Goal: Information Seeking & Learning: Learn about a topic

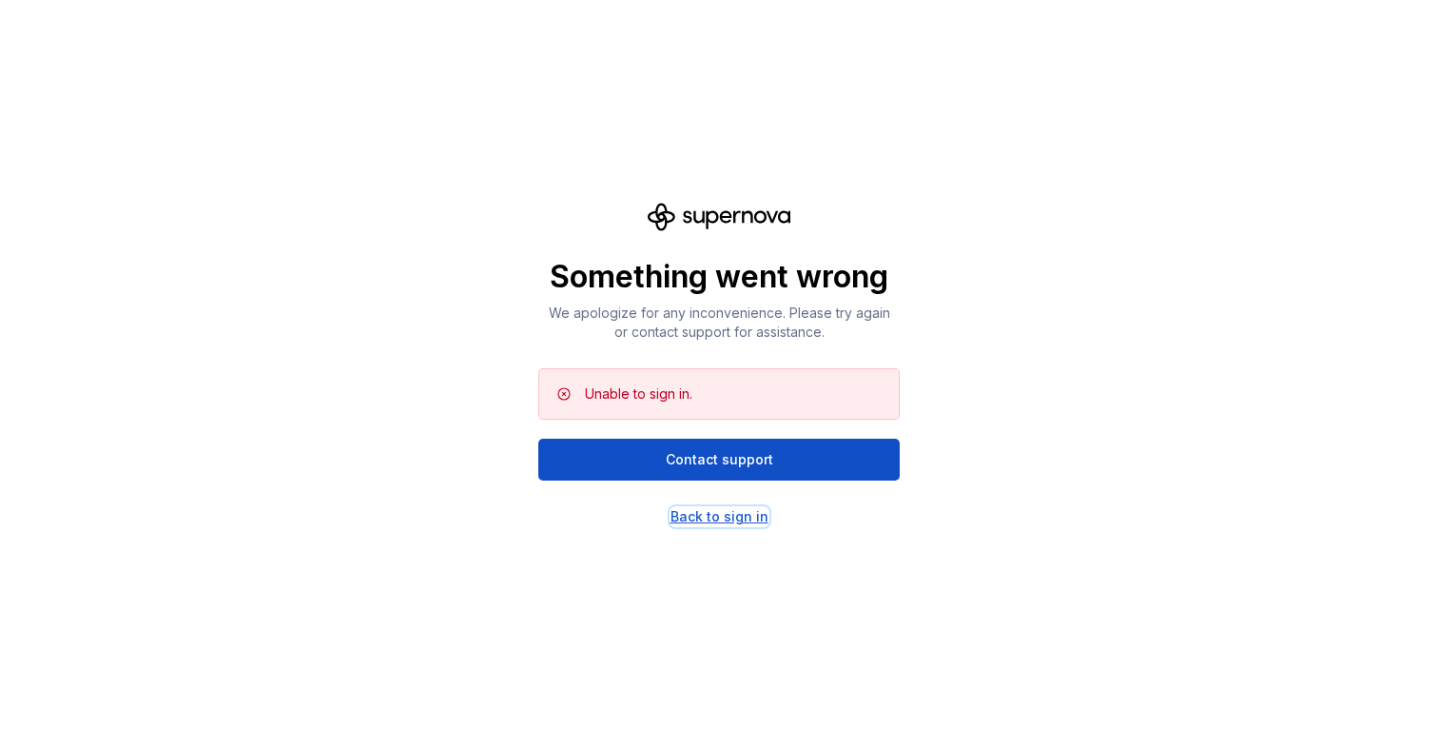
click at [722, 518] on div "Back to sign in" at bounding box center [720, 516] width 98 height 19
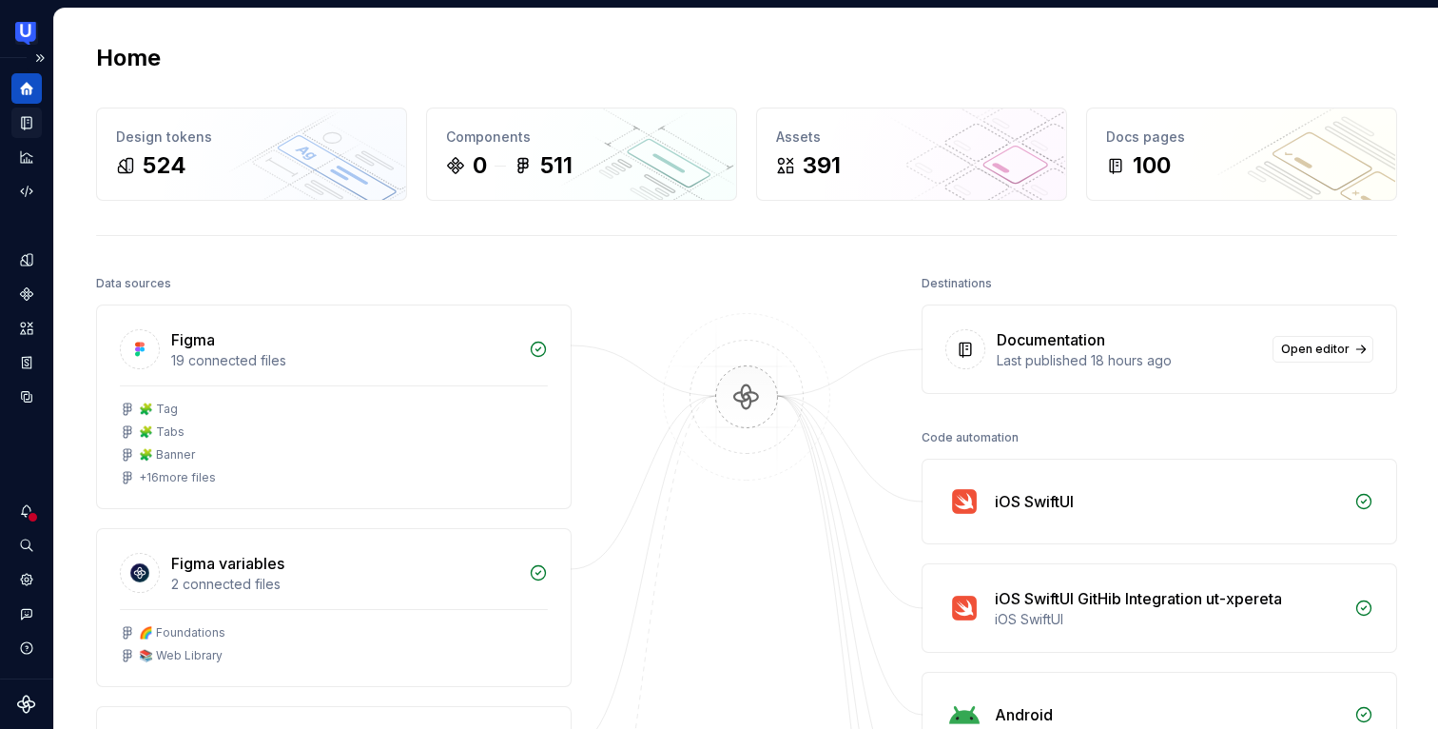
click at [22, 119] on icon "Documentation" at bounding box center [27, 123] width 10 height 12
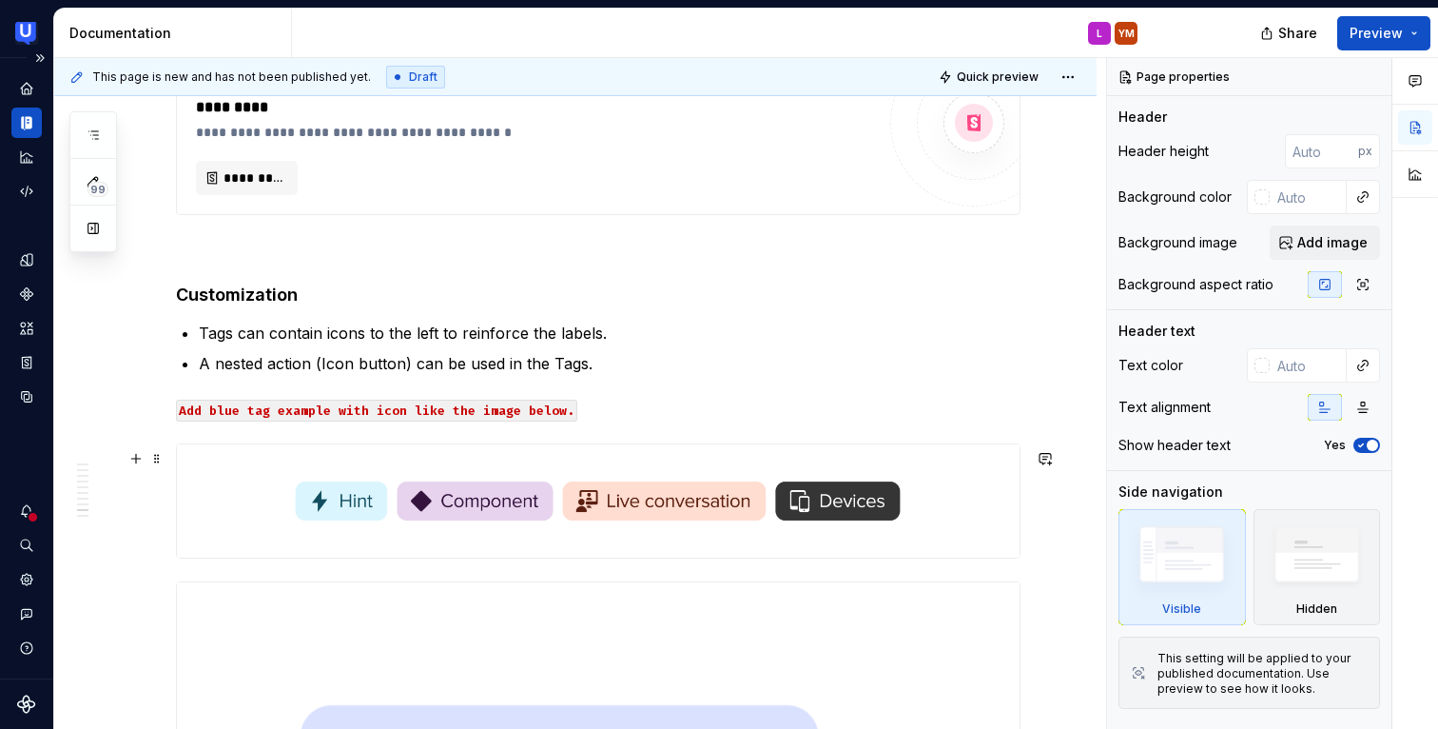
scroll to position [5294, 0]
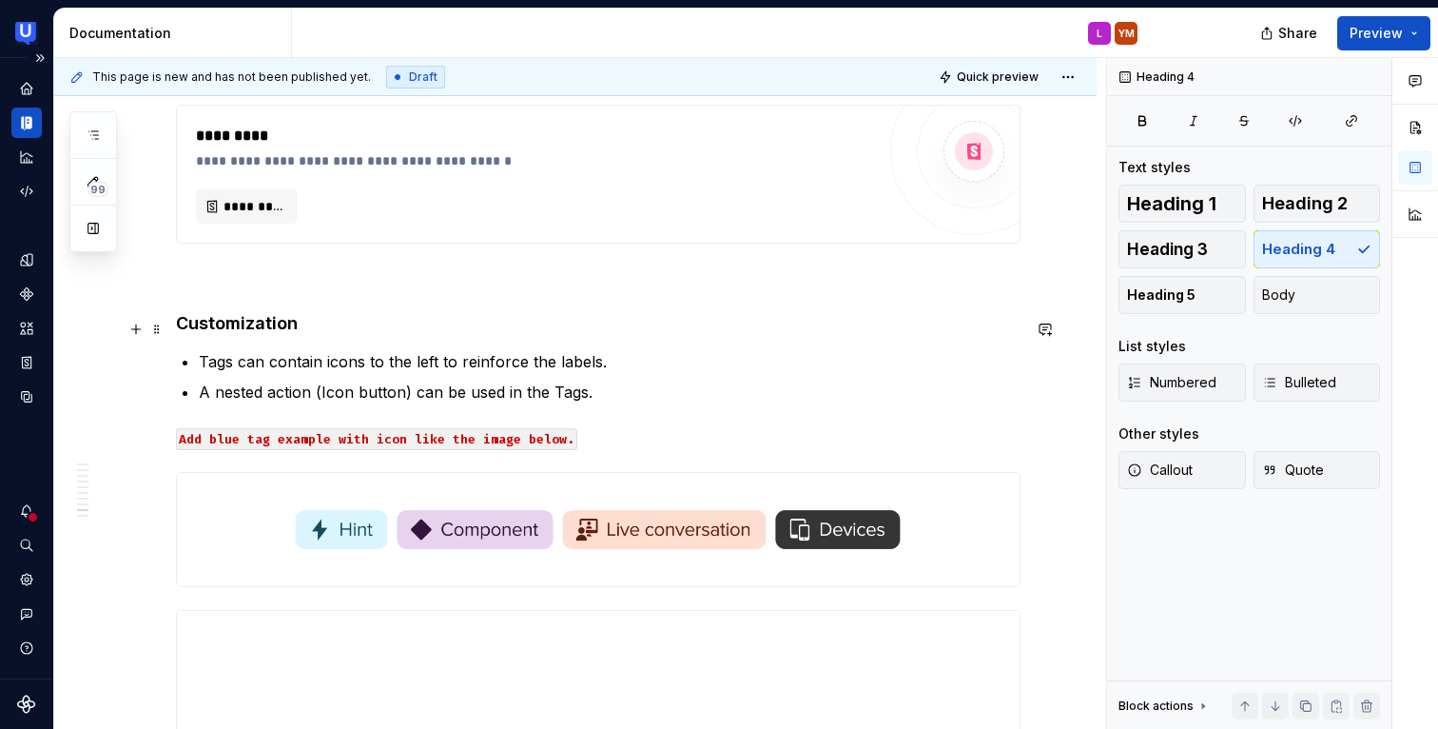
click at [240, 332] on h4 "Customization" at bounding box center [598, 323] width 845 height 23
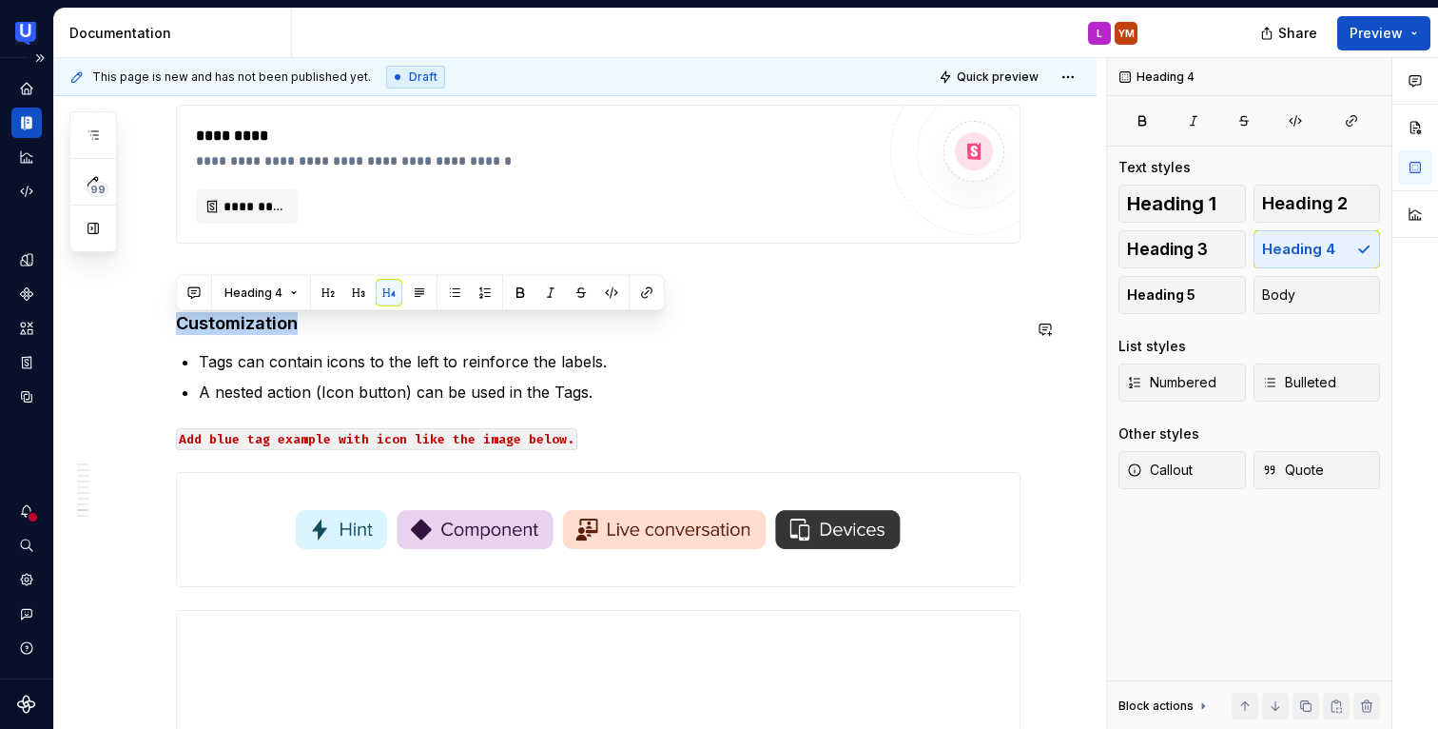
copy h4 "Customization"
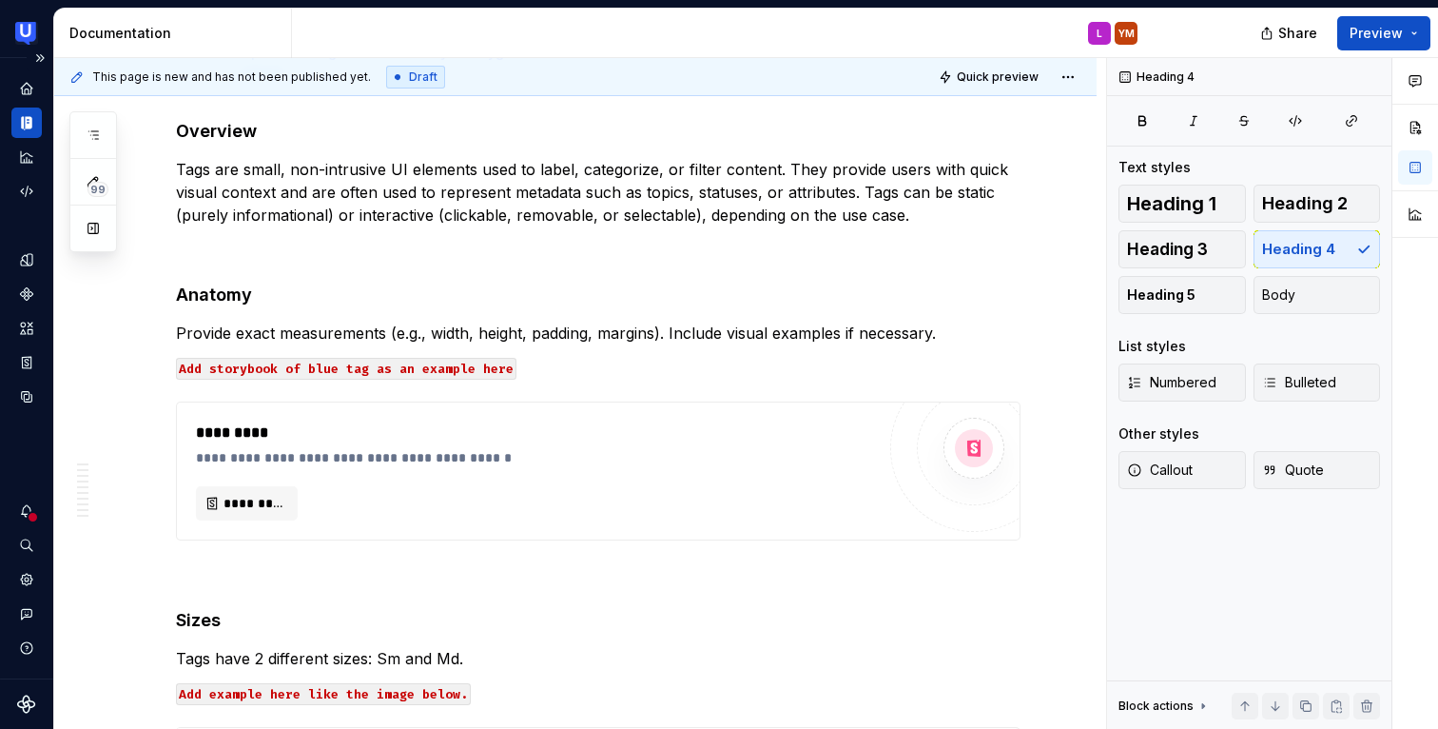
scroll to position [0, 0]
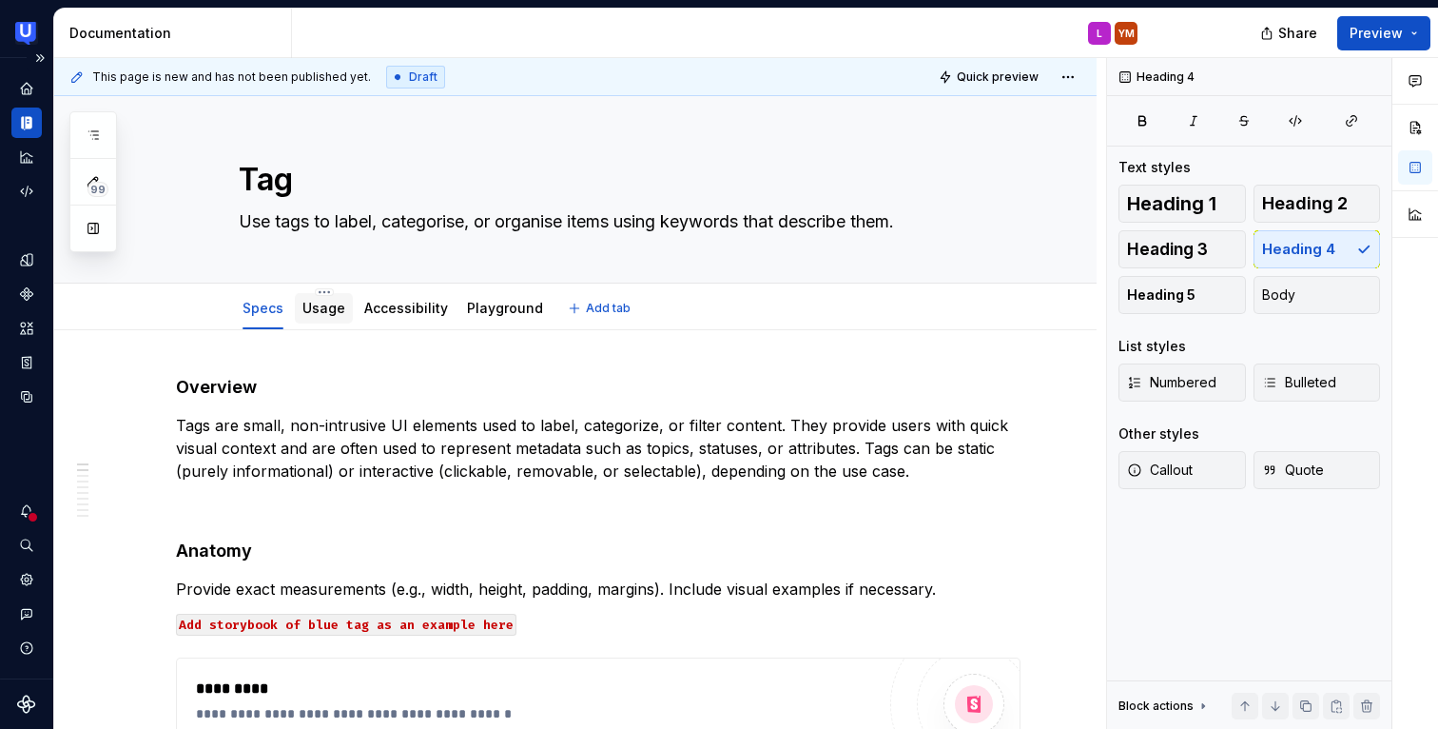
click at [346, 306] on div "Usage" at bounding box center [324, 308] width 58 height 30
click at [324, 313] on link "Usage" at bounding box center [324, 308] width 43 height 16
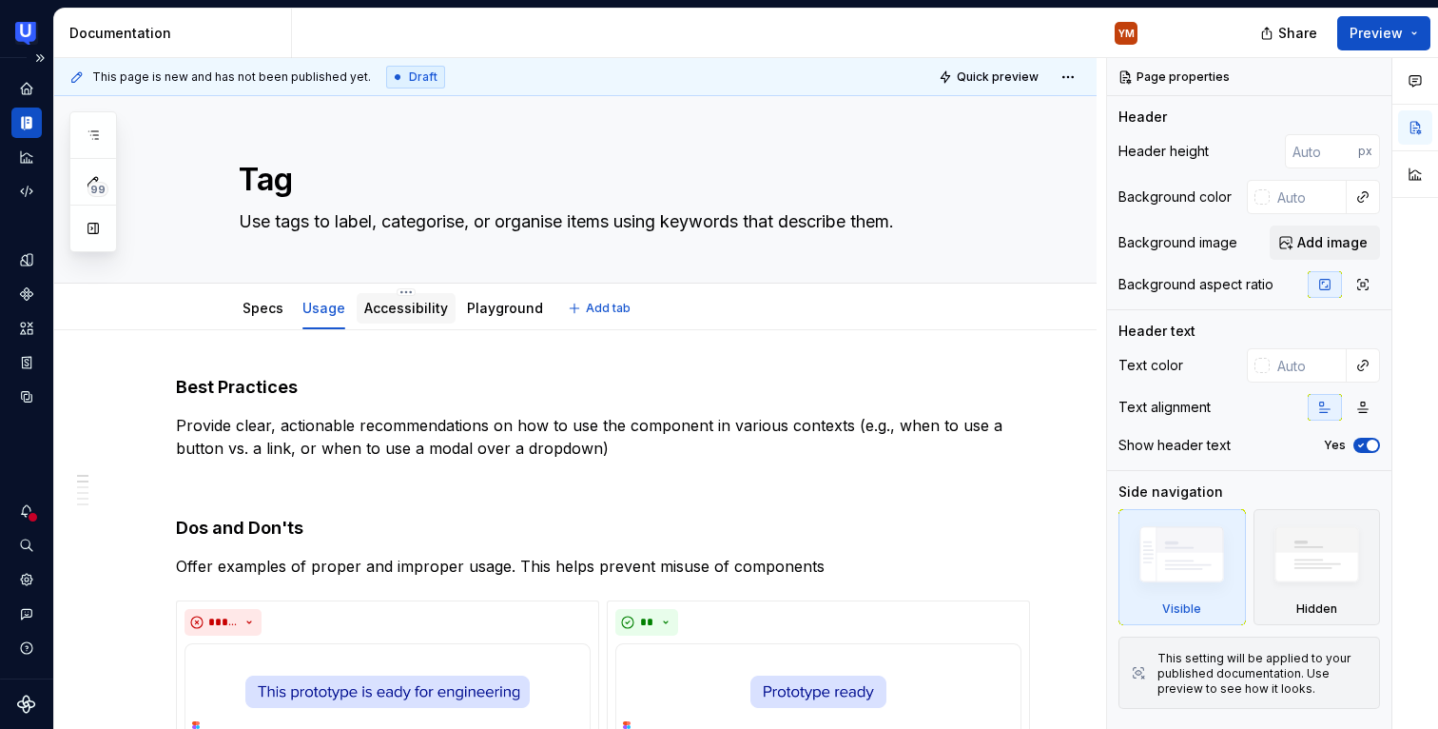
click at [403, 318] on div "Accessibility" at bounding box center [406, 308] width 84 height 23
click at [430, 319] on div "Accessibility" at bounding box center [406, 308] width 84 height 23
click at [402, 304] on link "Accessibility" at bounding box center [406, 308] width 84 height 16
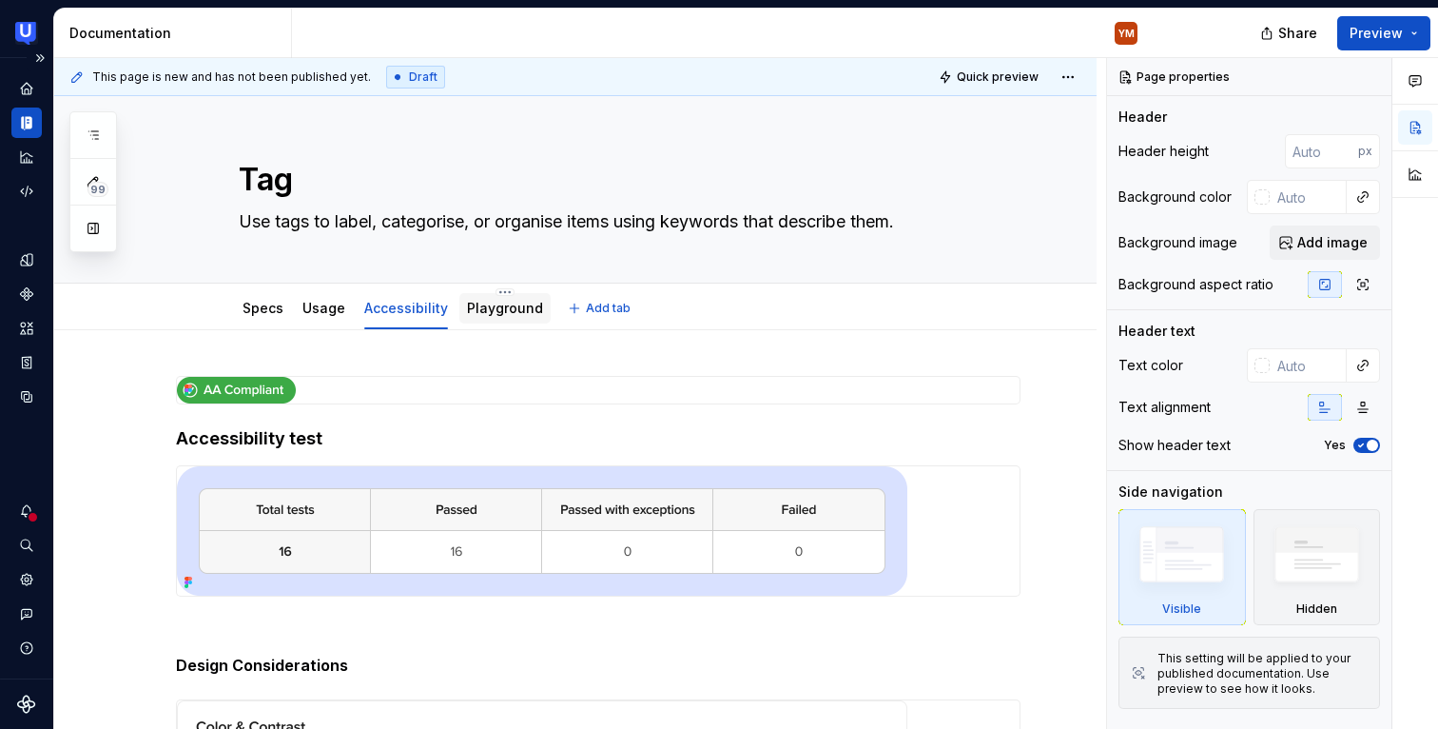
click at [500, 317] on div "Playground" at bounding box center [505, 308] width 76 height 19
click at [493, 303] on link "Playground" at bounding box center [505, 308] width 76 height 16
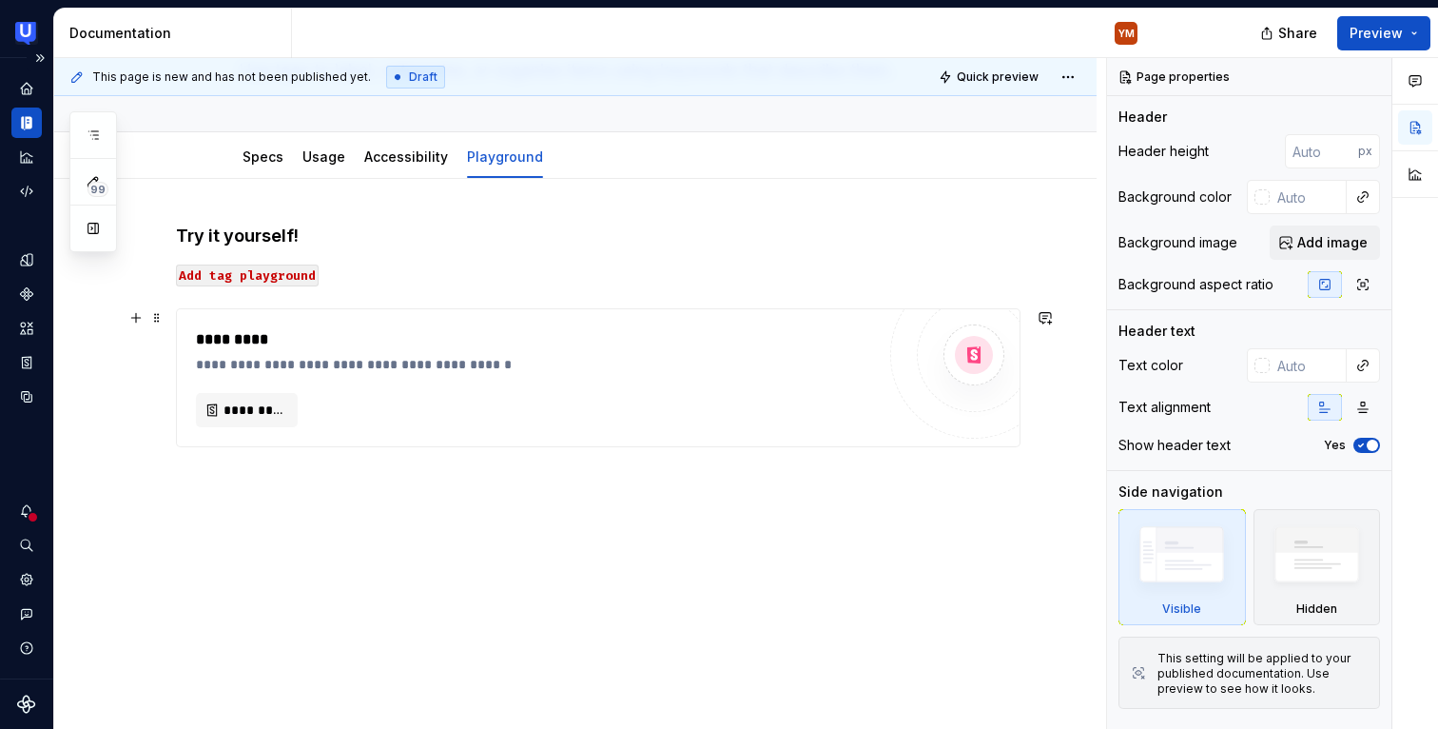
scroll to position [156, 0]
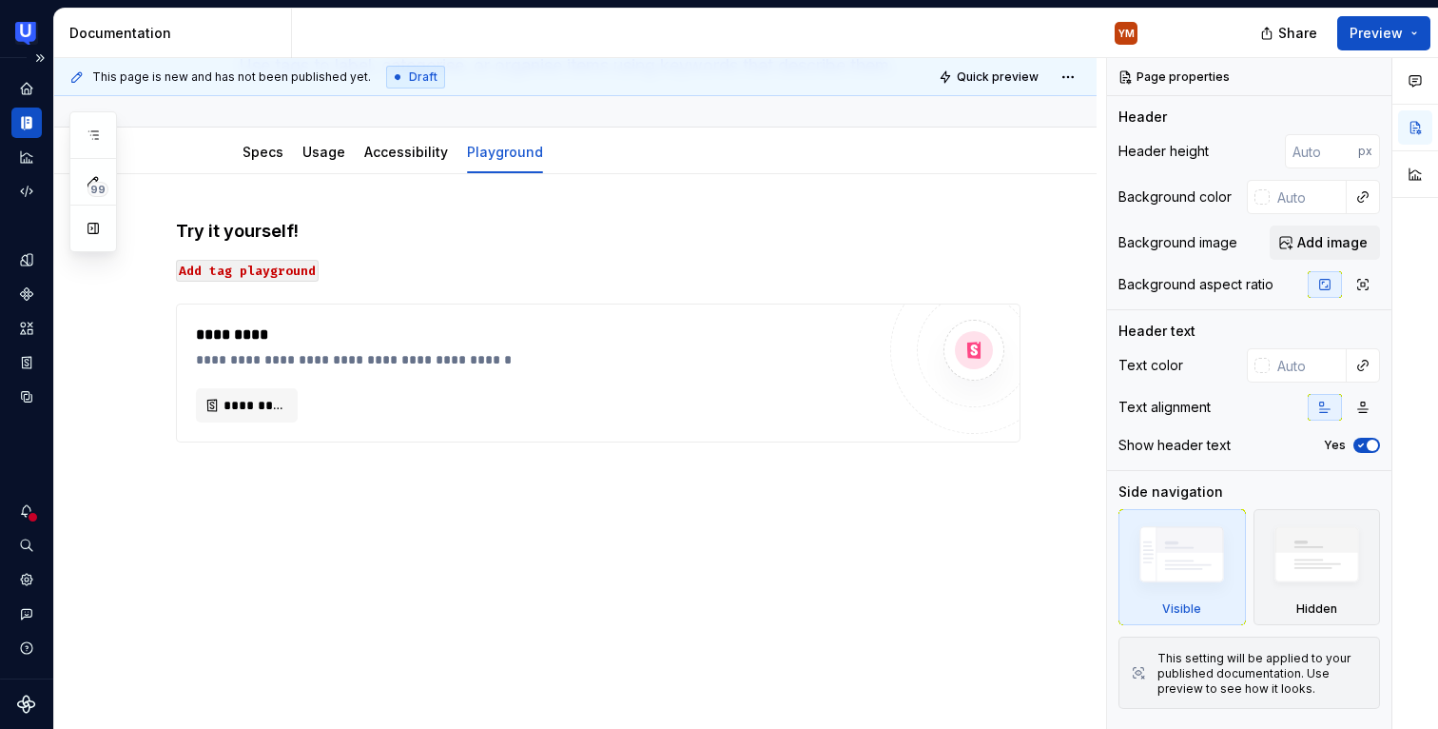
type textarea "*"
